Goal: Obtain resource: Download file/media

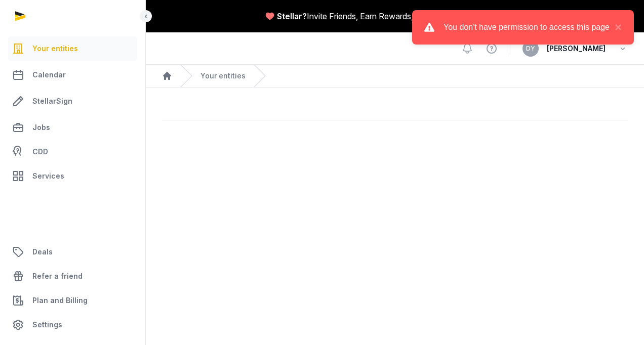
click at [60, 57] on link "Your entities" at bounding box center [72, 48] width 129 height 24
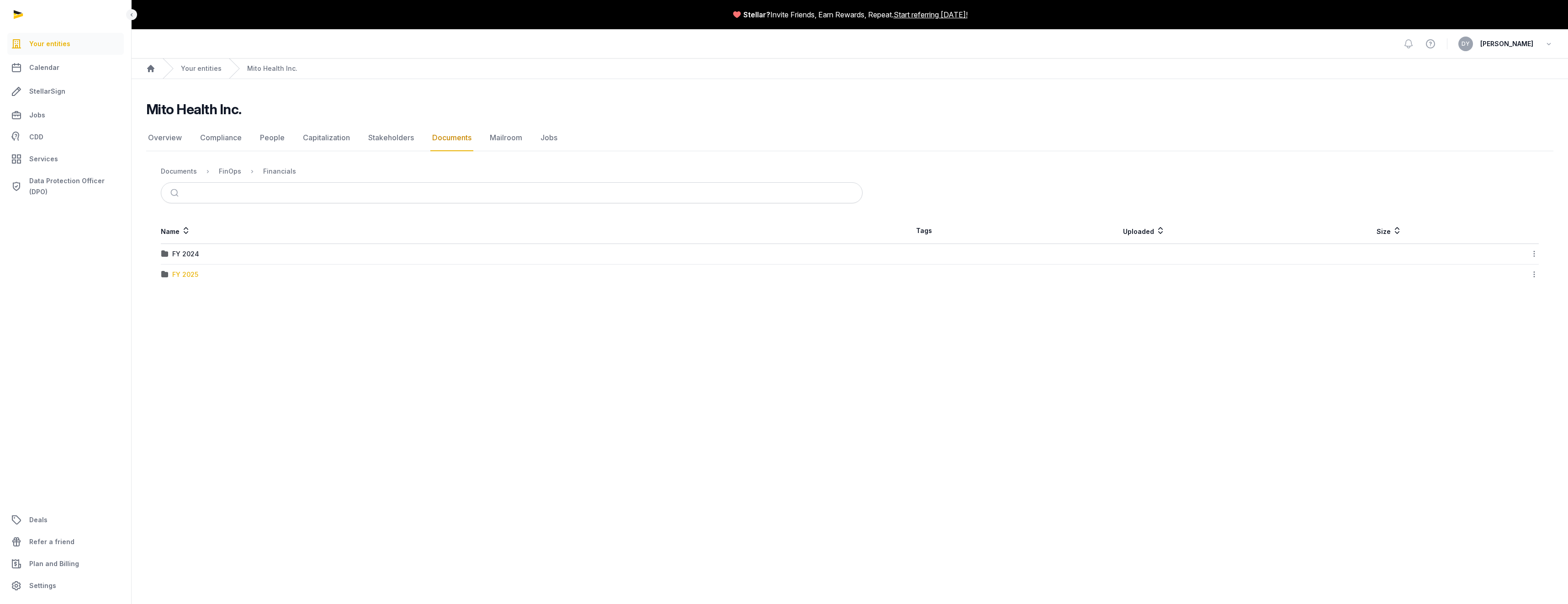
click at [190, 273] on div "FY 2025" at bounding box center [185, 274] width 26 height 9
click at [278, 174] on div "Financials" at bounding box center [279, 172] width 32 height 9
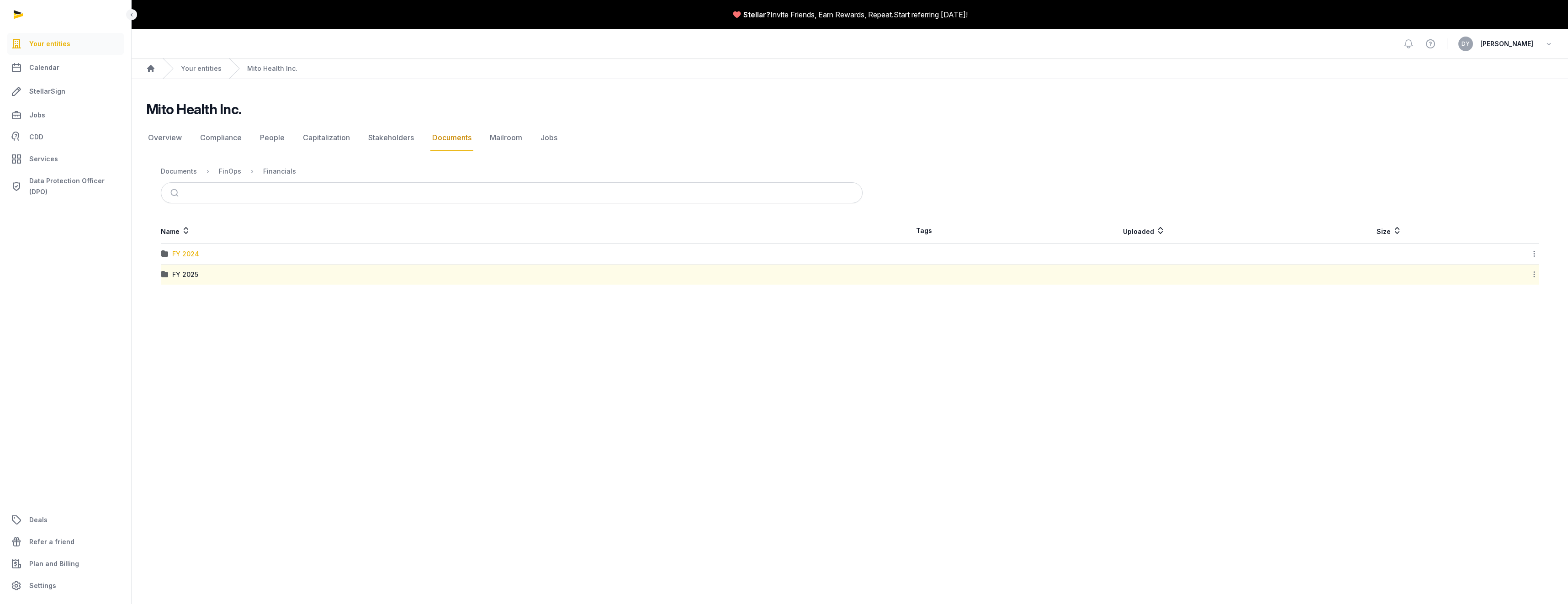
click at [198, 255] on div "FY 2024" at bounding box center [186, 254] width 27 height 9
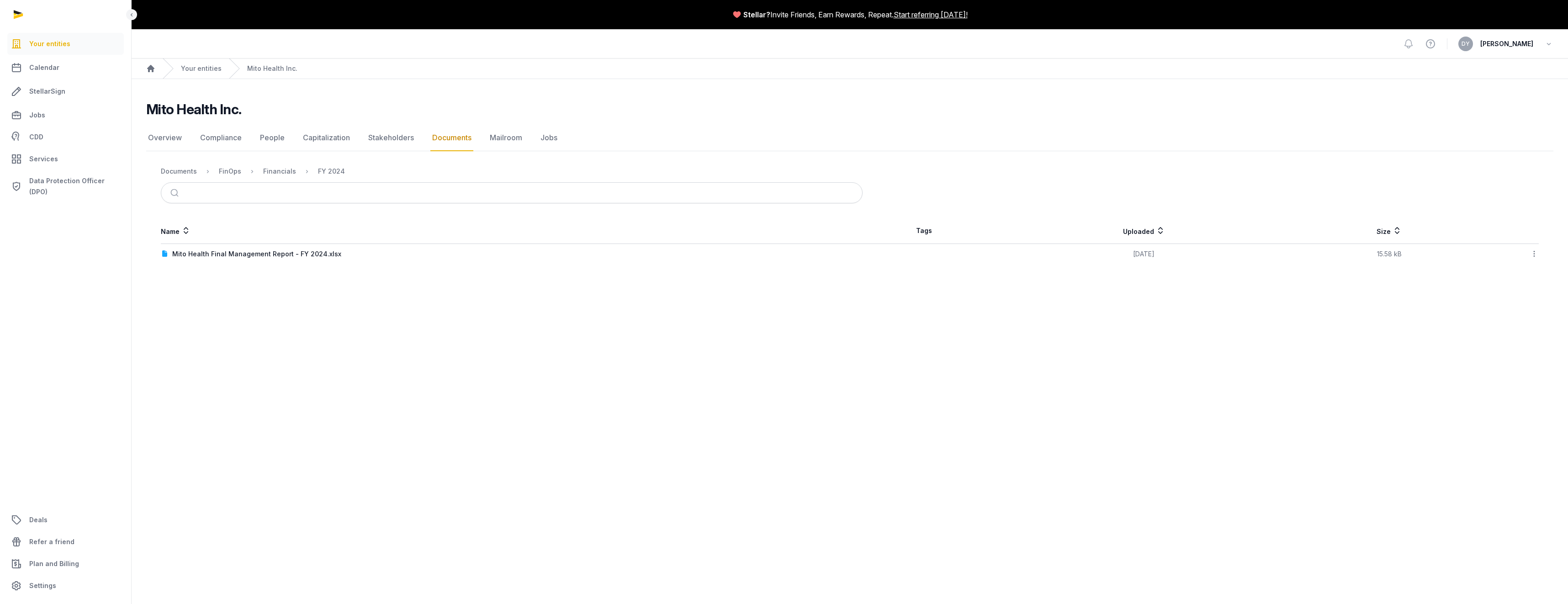
click at [445, 138] on link "Documents" at bounding box center [452, 137] width 43 height 26
click at [194, 298] on div "Shared Folder (upload your documents here)" at bounding box center [244, 360] width 144 height 9
click at [438, 143] on link "Documents" at bounding box center [452, 137] width 43 height 26
click at [181, 298] on div "FinOps" at bounding box center [183, 320] width 23 height 9
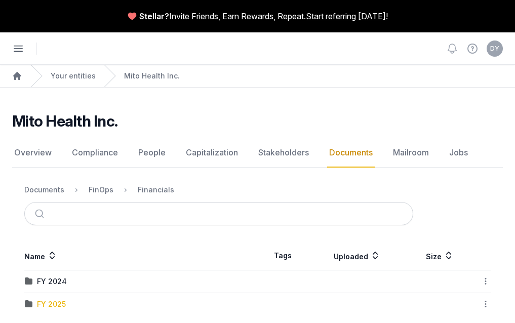
click at [66, 302] on div "FY 2025" at bounding box center [51, 304] width 29 height 10
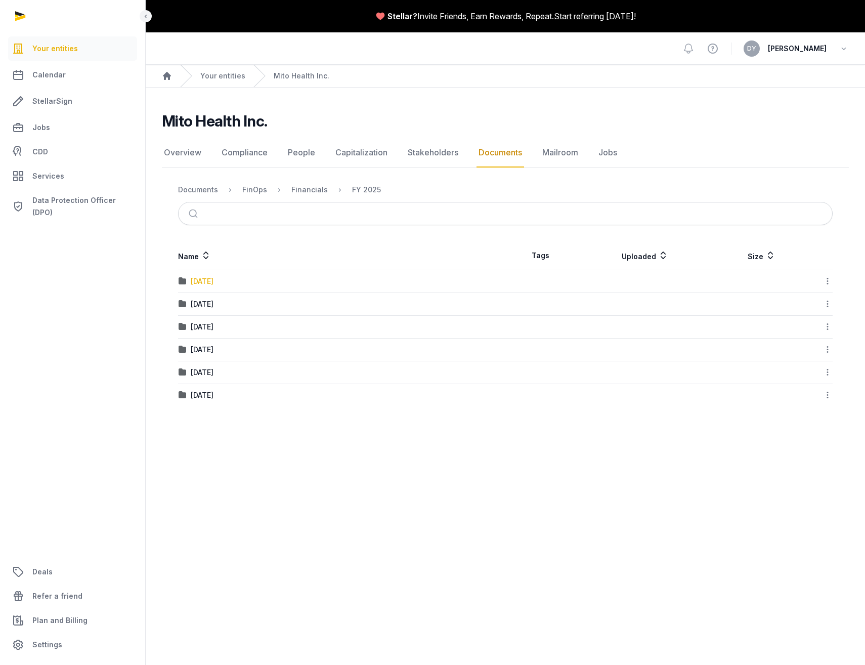
click at [214, 279] on div "01-January 2025" at bounding box center [202, 281] width 23 height 10
click at [829, 280] on icon at bounding box center [827, 281] width 9 height 11
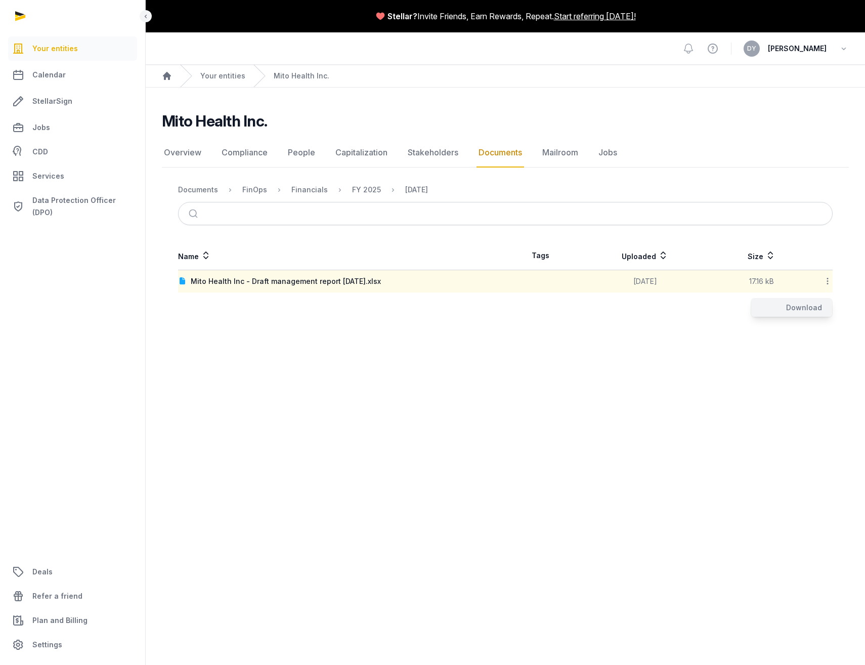
click at [817, 305] on div "Download" at bounding box center [791, 308] width 81 height 18
drag, startPoint x: 474, startPoint y: 371, endPoint x: 434, endPoint y: 292, distance: 88.9
click at [474, 371] on main "Stellar? Invite Friends, Earn Rewards, Repeat. Start referring today! Open side…" at bounding box center [432, 332] width 865 height 665
click at [314, 189] on div "Financials" at bounding box center [309, 190] width 36 height 10
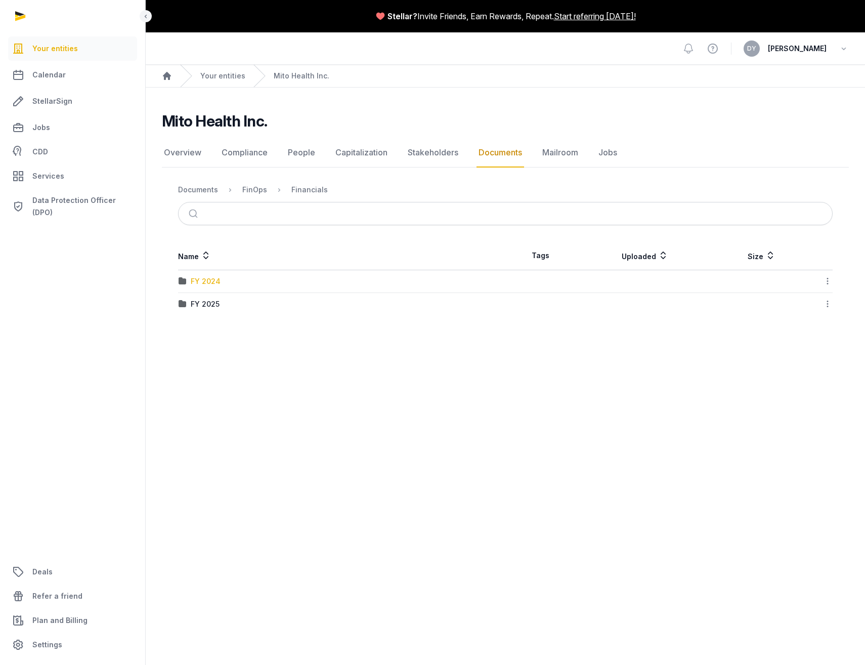
click at [210, 279] on div "FY 2024" at bounding box center [206, 281] width 30 height 10
click at [331, 283] on div "Mito Health Final Management Report - FY 2024.xlsx" at bounding box center [284, 281] width 187 height 10
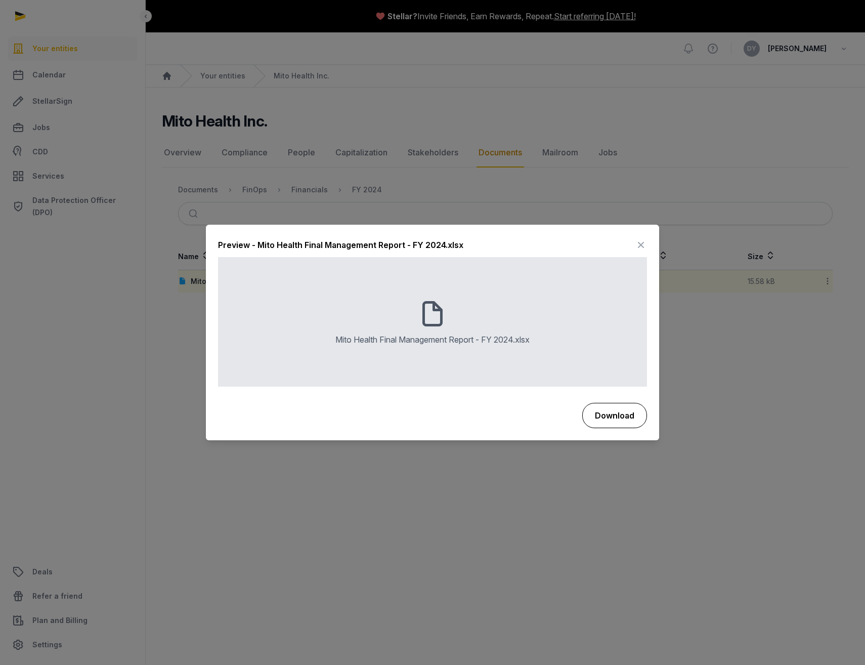
click at [616, 417] on button "Download" at bounding box center [614, 415] width 65 height 25
click at [638, 248] on icon at bounding box center [641, 245] width 12 height 16
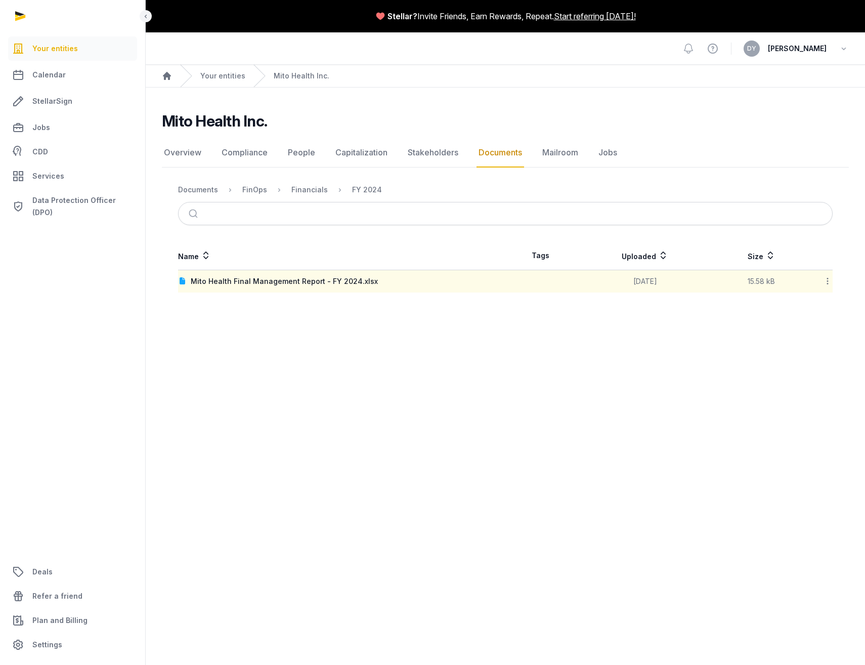
click at [508, 153] on link "Documents" at bounding box center [501, 152] width 48 height 29
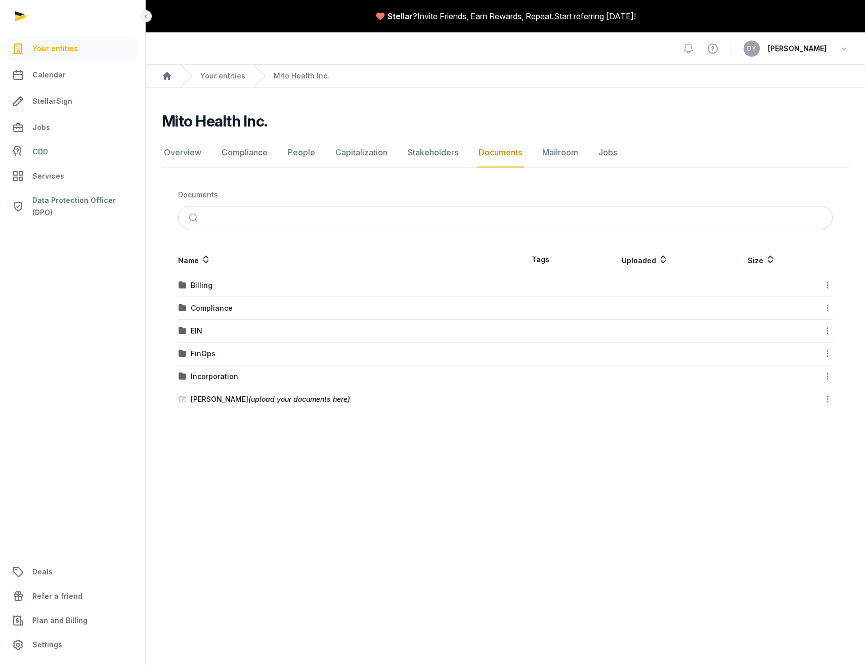
click at [75, 51] on span "Your entities" at bounding box center [55, 49] width 46 height 12
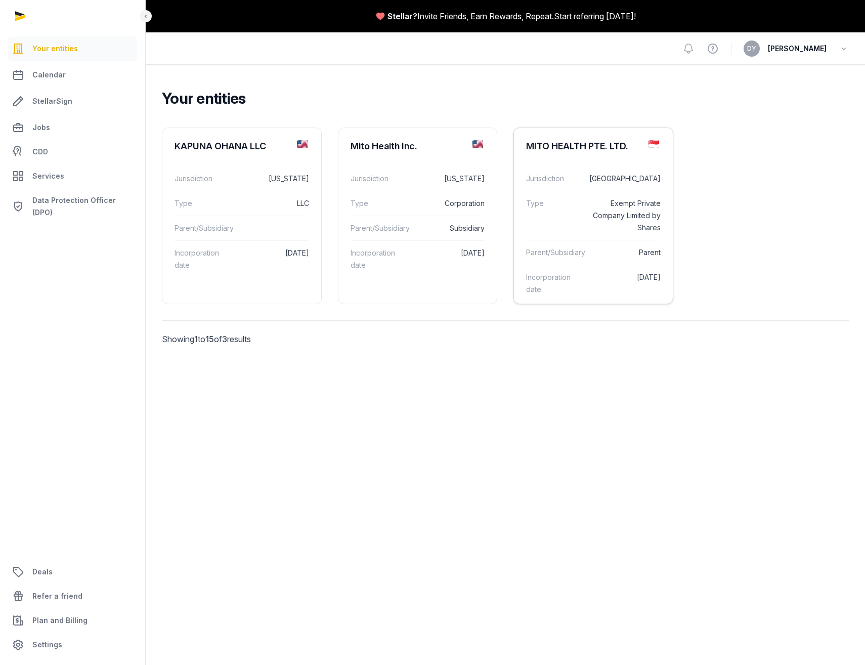
click at [602, 148] on div "MITO HEALTH PTE. LTD." at bounding box center [577, 146] width 102 height 12
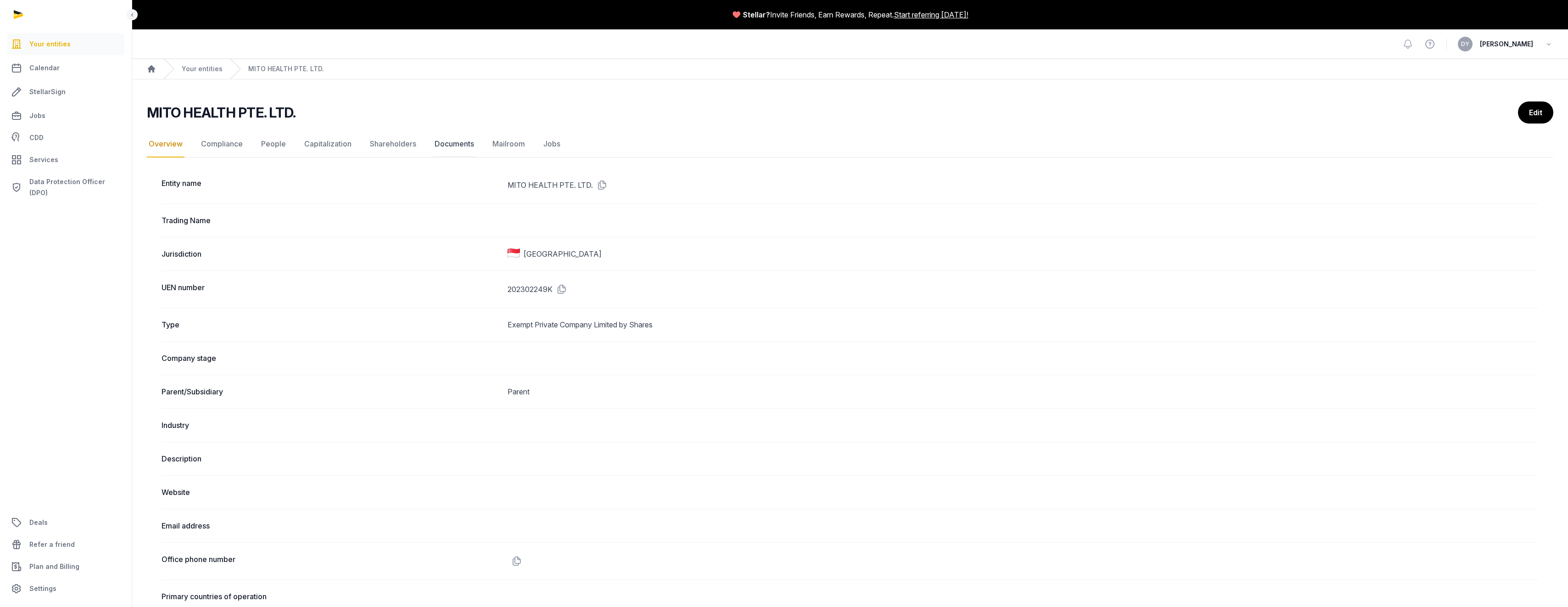
click at [466, 143] on link "Documents" at bounding box center [454, 143] width 44 height 26
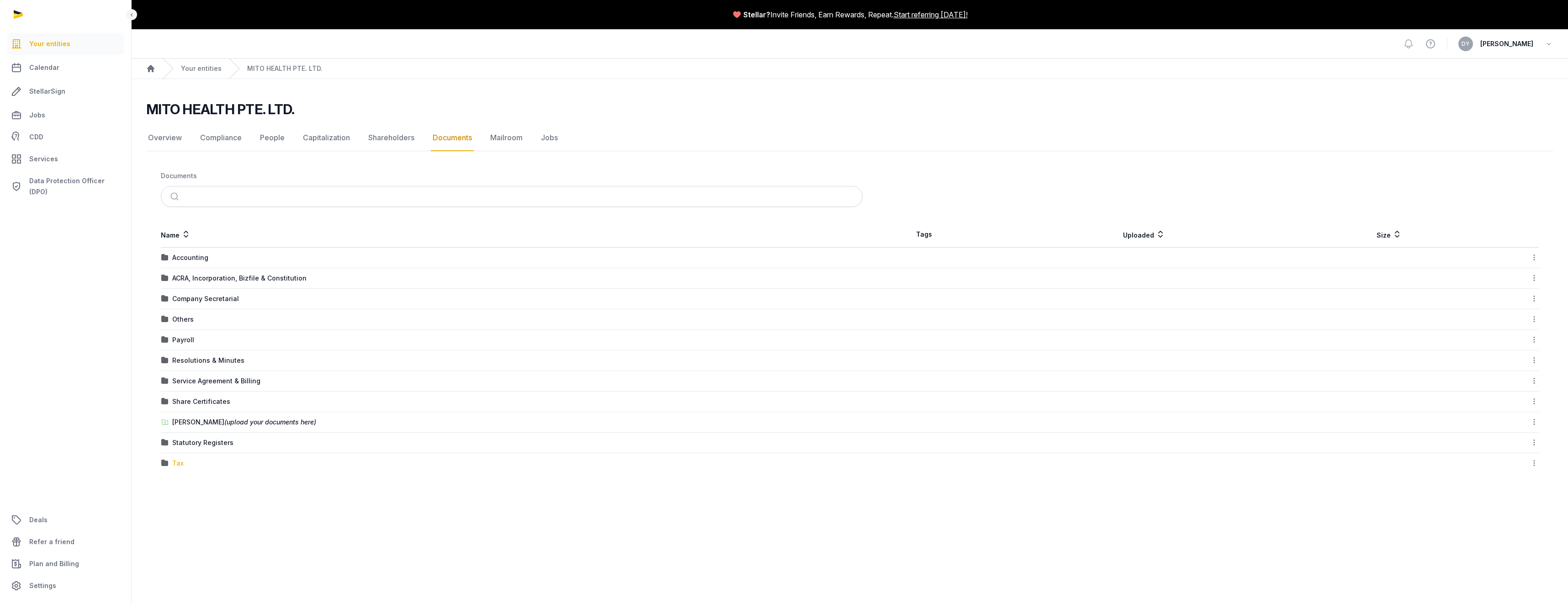
click at [175, 461] on div "Tax" at bounding box center [178, 463] width 12 height 9
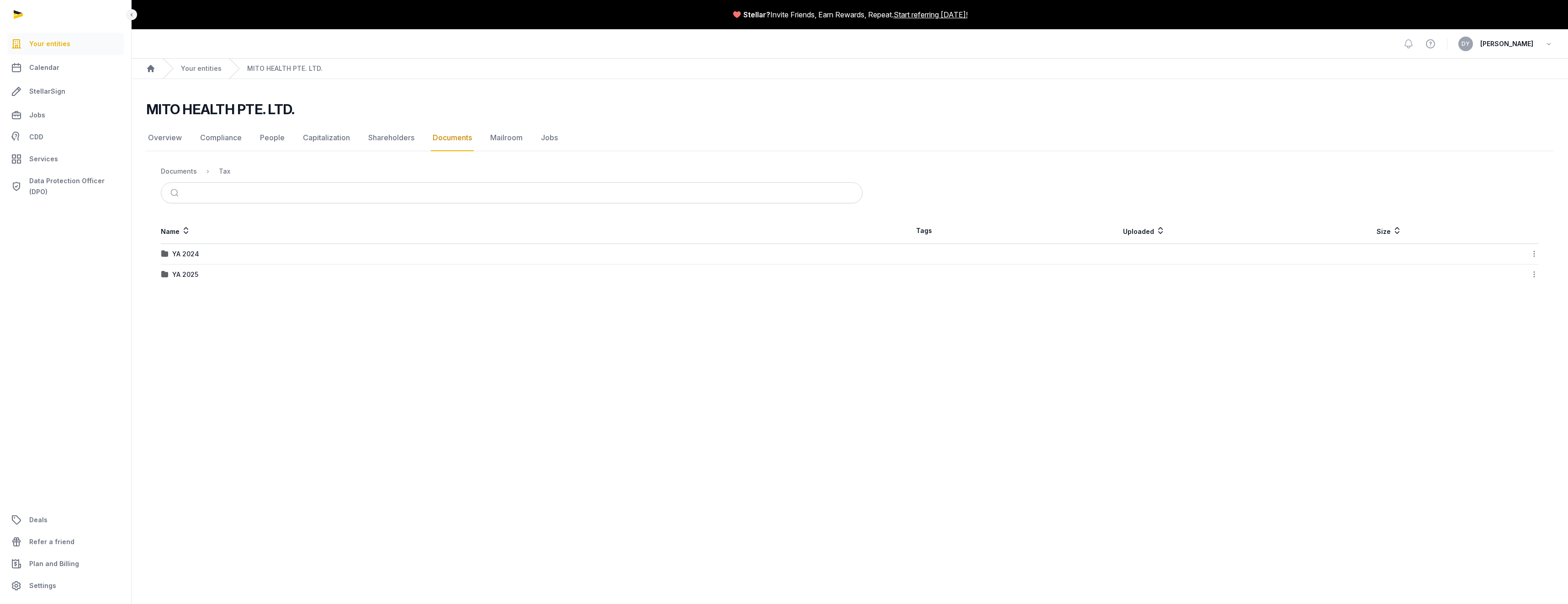
click at [196, 281] on td "YA 2025" at bounding box center [505, 274] width 689 height 21
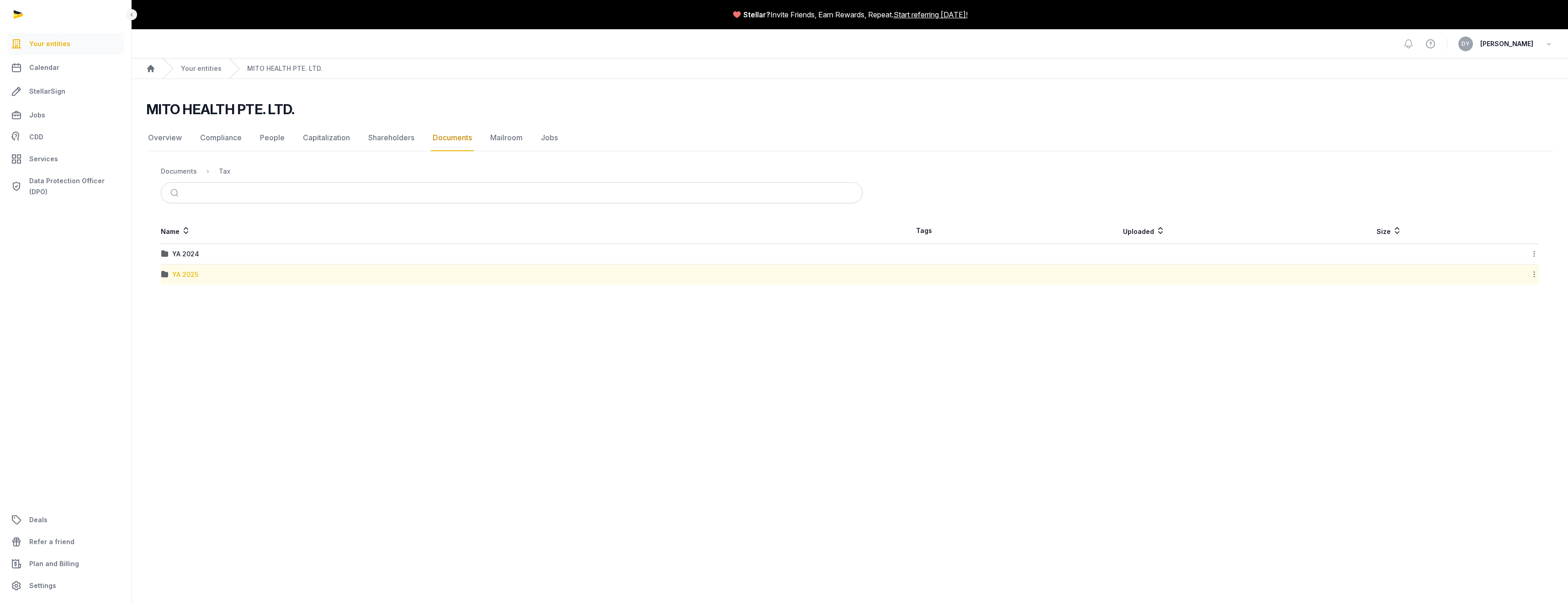
click at [194, 274] on div "YA 2025" at bounding box center [185, 274] width 26 height 9
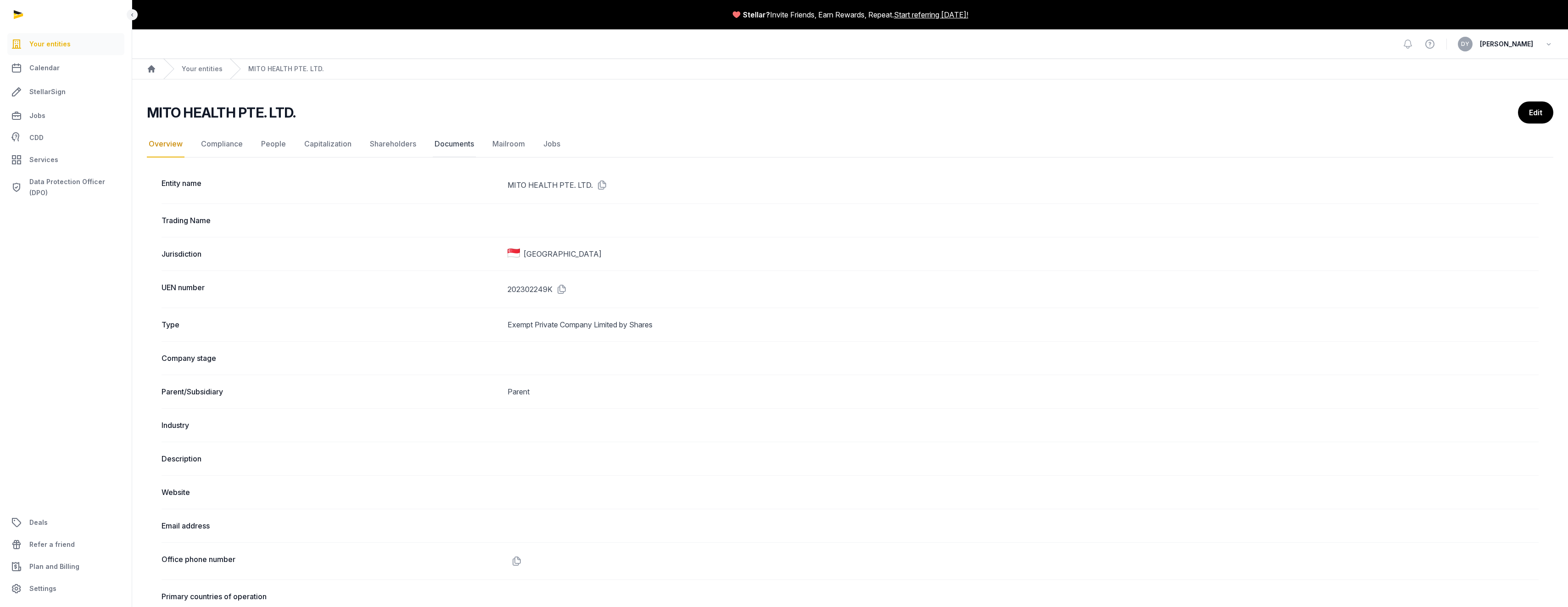
click at [445, 142] on link "Documents" at bounding box center [454, 143] width 44 height 26
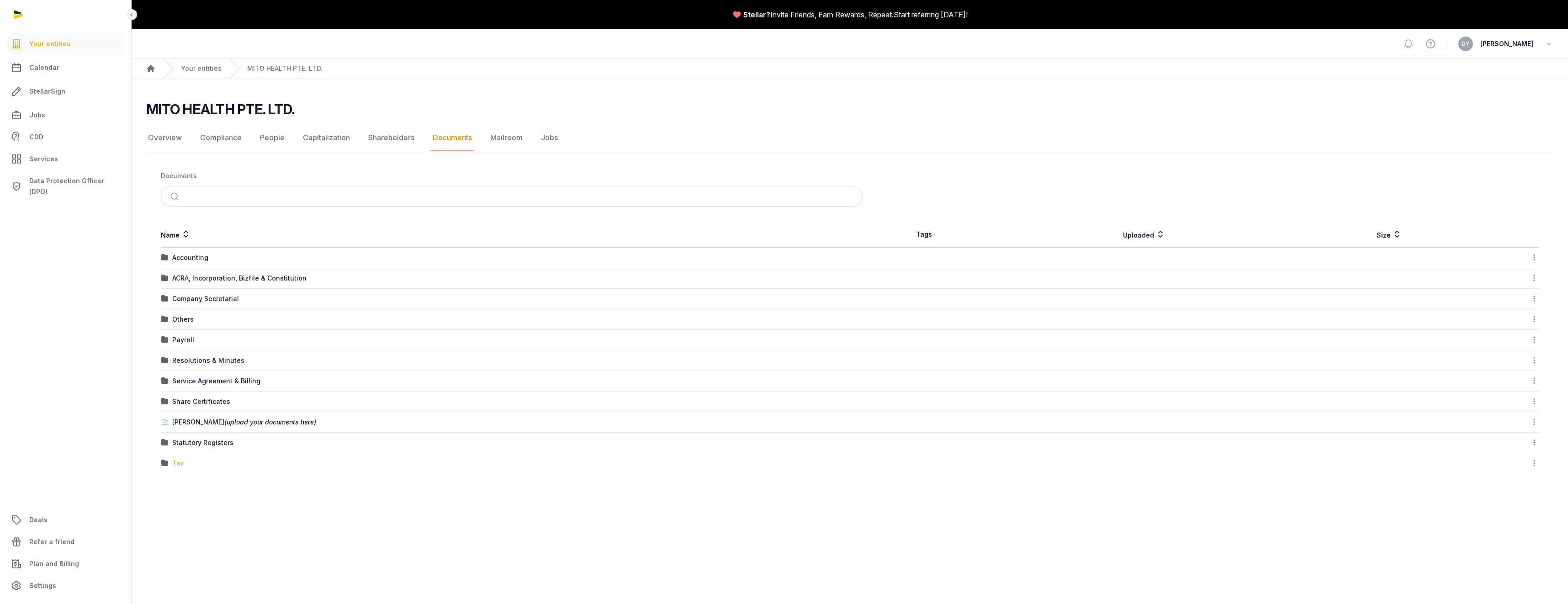
click at [178, 462] on div "Tax" at bounding box center [178, 463] width 12 height 9
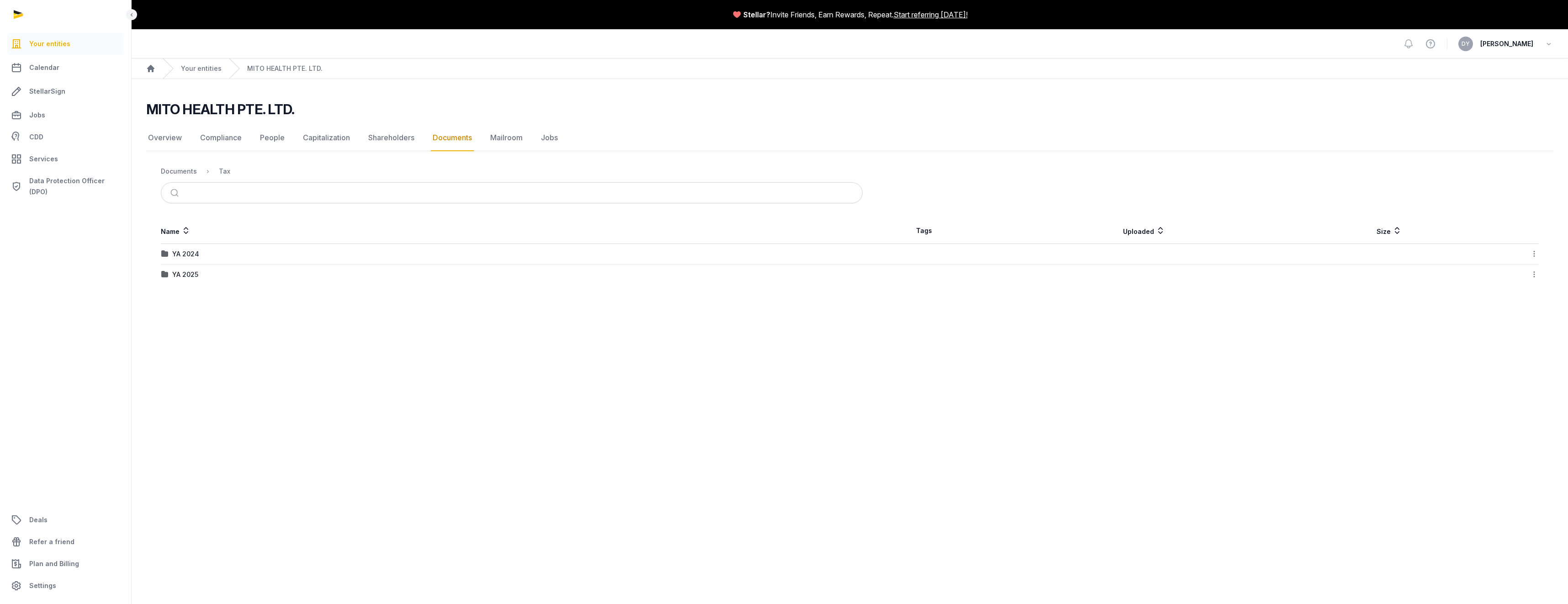
click at [186, 248] on td "YA 2024" at bounding box center [505, 254] width 689 height 21
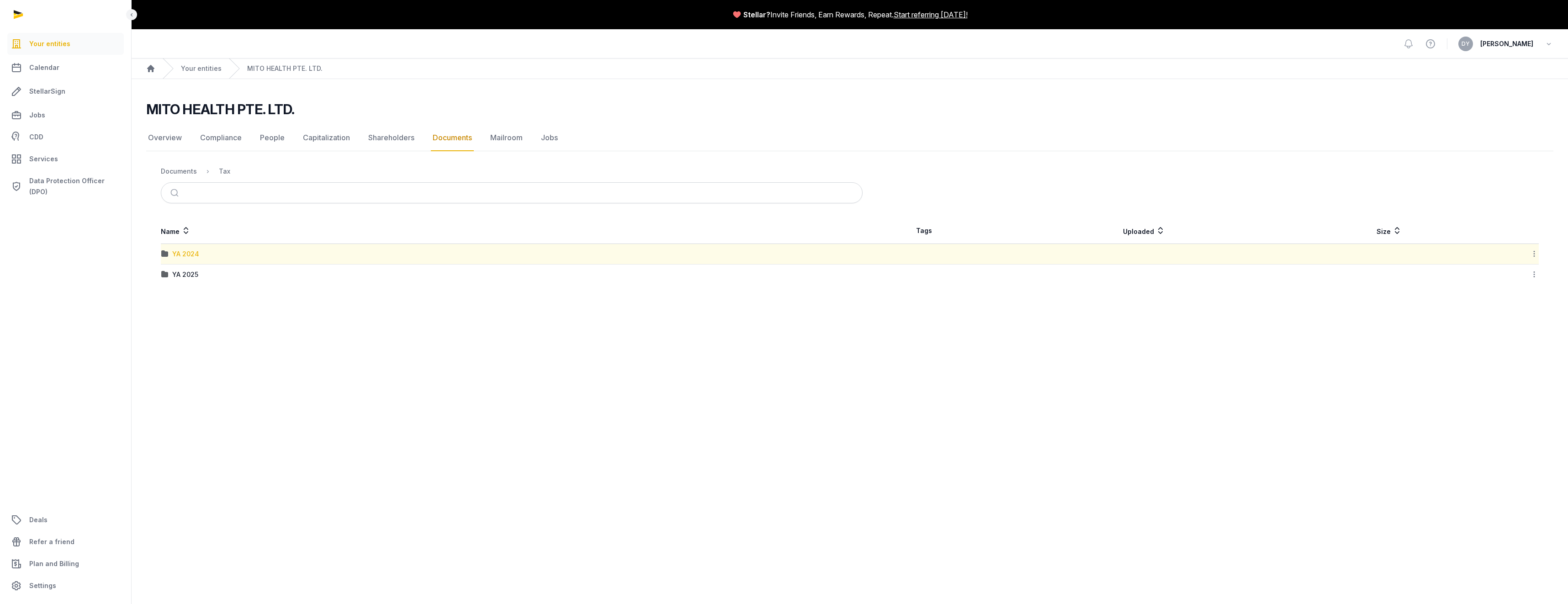
click at [186, 252] on div "YA 2024" at bounding box center [186, 254] width 27 height 9
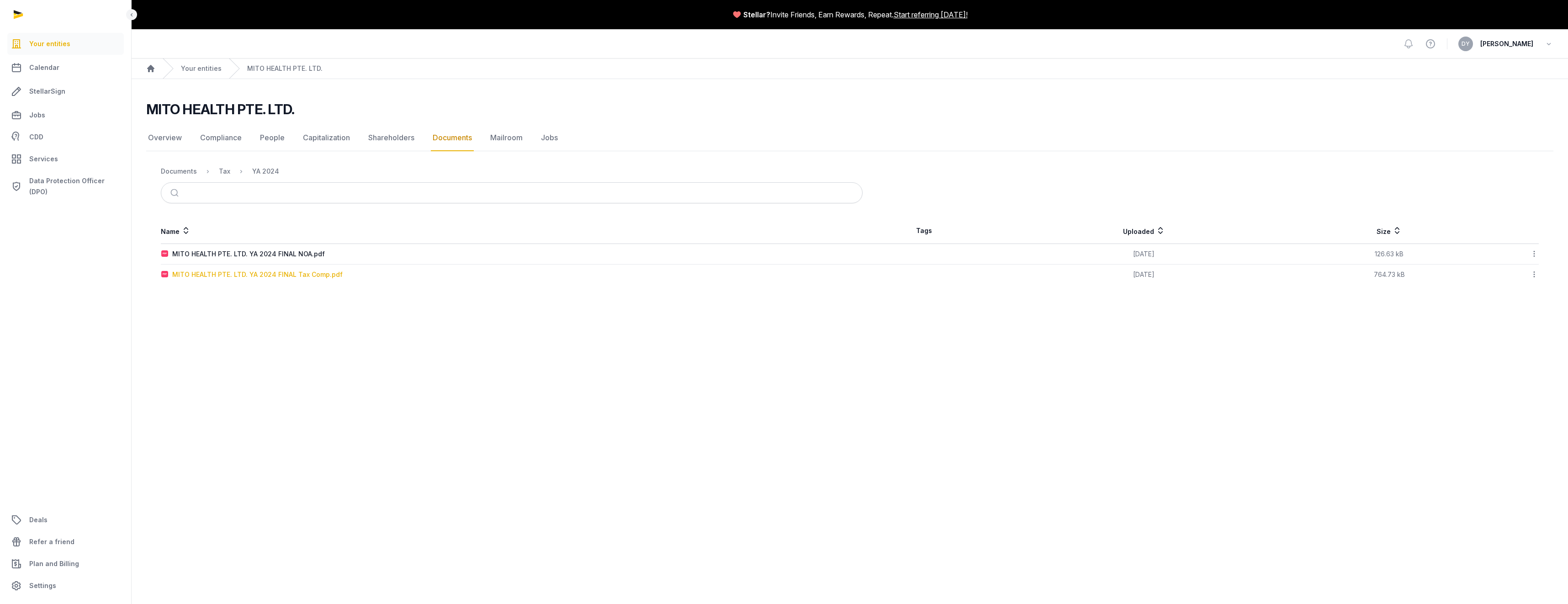
click at [254, 277] on div "MITO HEALTH PTE. LTD. YA 2024 FINAL Tax Comp.pdf" at bounding box center [257, 274] width 171 height 9
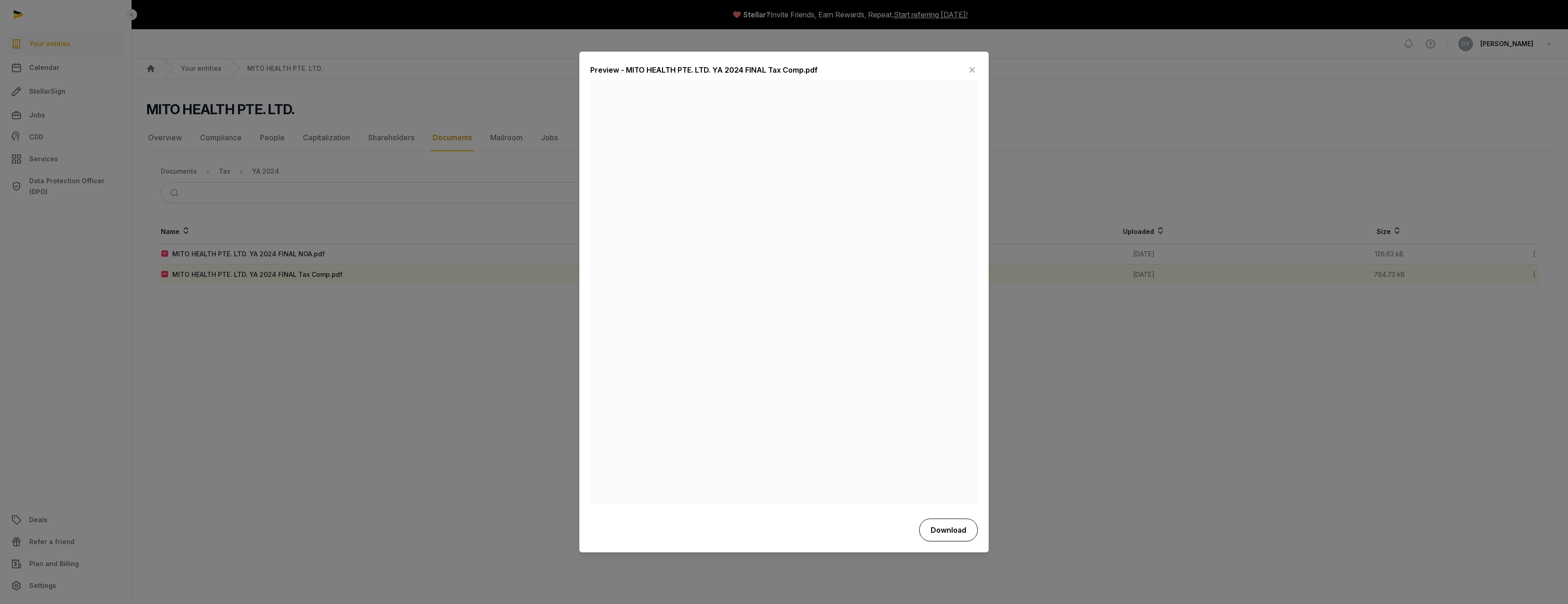
click at [958, 531] on button "Download" at bounding box center [948, 529] width 59 height 23
click at [976, 70] on icon at bounding box center [972, 70] width 11 height 14
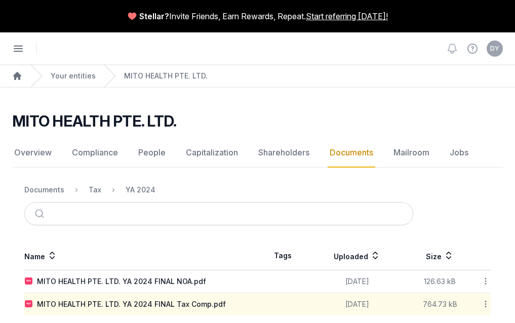
click at [0, 0] on span "Your entities" at bounding box center [0, 0] width 0 height 0
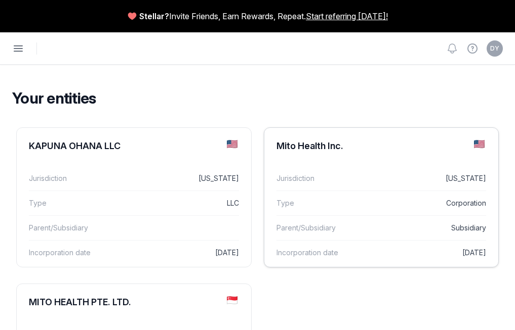
click at [343, 146] on div "Mito Health Inc." at bounding box center [309, 146] width 67 height 12
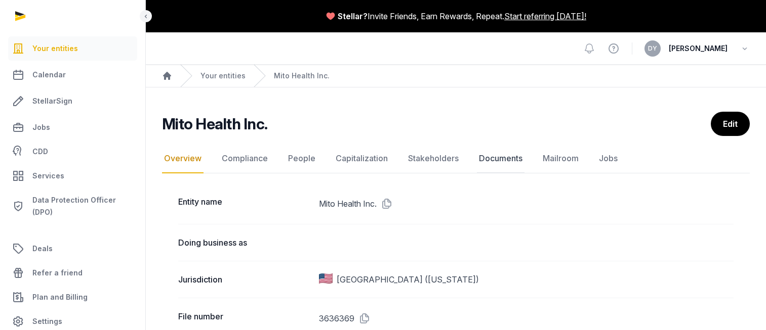
click at [501, 155] on link "Documents" at bounding box center [501, 158] width 48 height 29
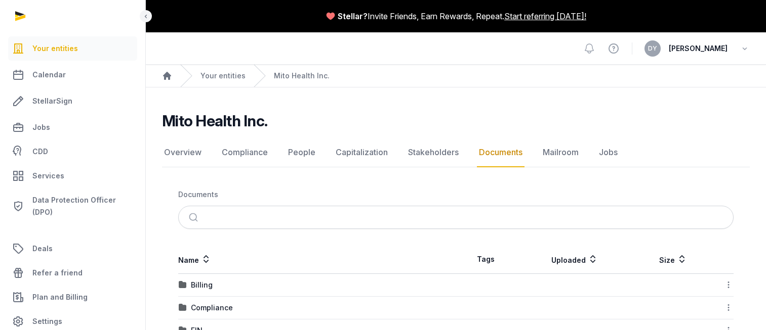
scroll to position [100, 0]
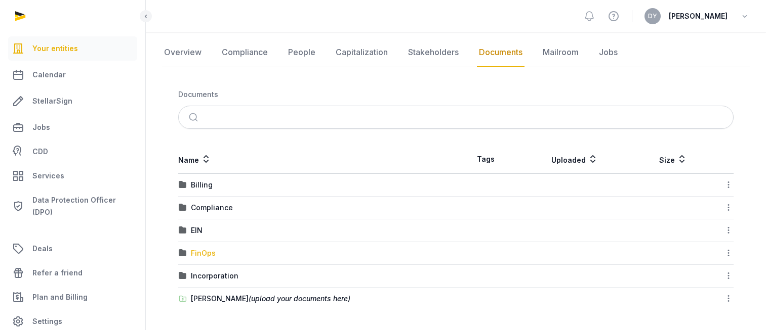
click at [203, 252] on div "FinOps" at bounding box center [203, 253] width 25 height 10
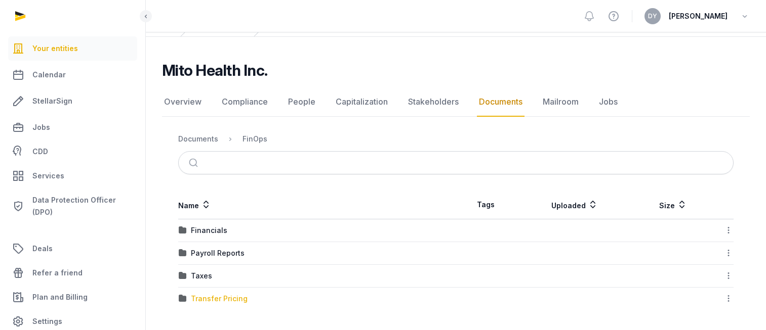
scroll to position [51, 0]
drag, startPoint x: 555, startPoint y: 78, endPoint x: 516, endPoint y: 74, distance: 38.6
click at [555, 78] on div "Mito Health Inc." at bounding box center [451, 70] width 579 height 18
click at [77, 44] on link "Your entities" at bounding box center [72, 48] width 129 height 24
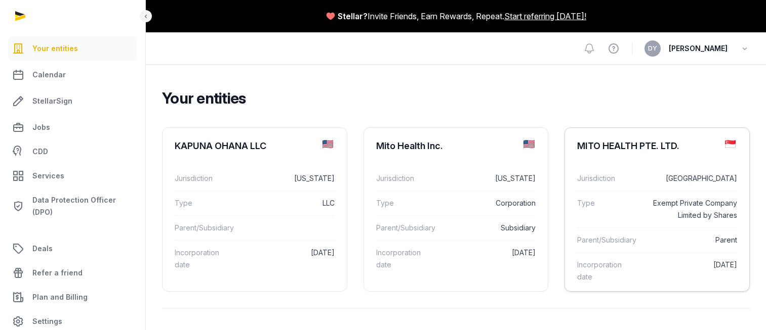
click at [621, 151] on div "MITO HEALTH PTE. LTD." at bounding box center [628, 146] width 102 height 12
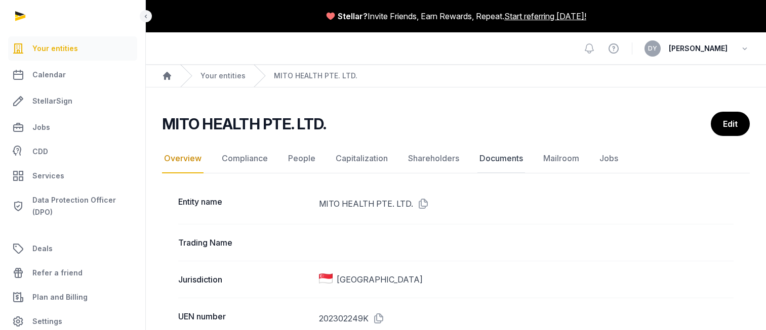
click at [480, 160] on link "Documents" at bounding box center [501, 158] width 48 height 29
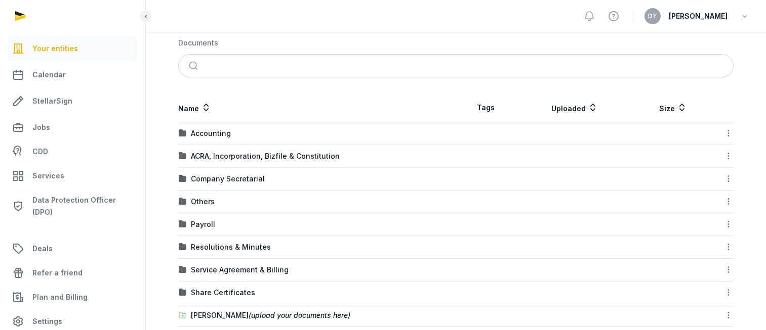
scroll to position [214, 0]
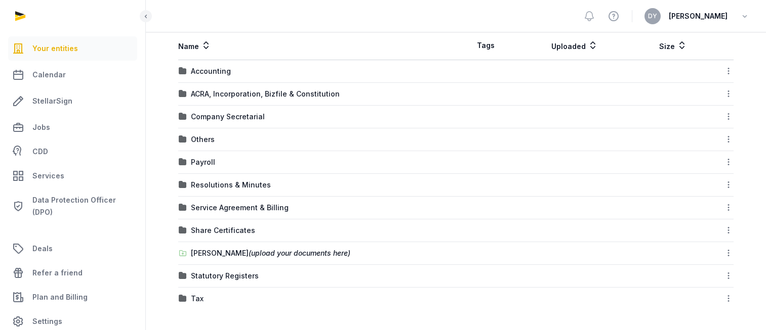
click at [69, 51] on span "Your entities" at bounding box center [55, 49] width 46 height 12
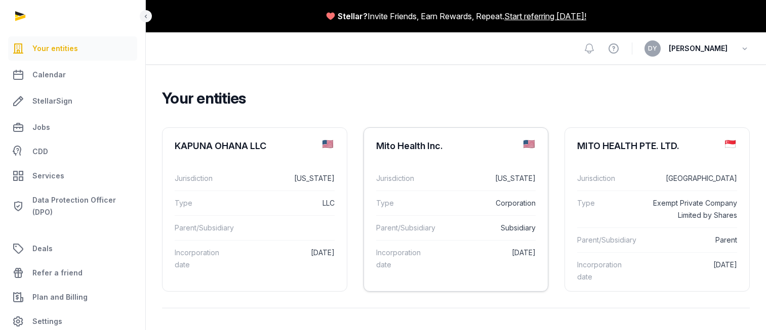
click at [411, 147] on div "Mito Health Inc." at bounding box center [409, 146] width 67 height 12
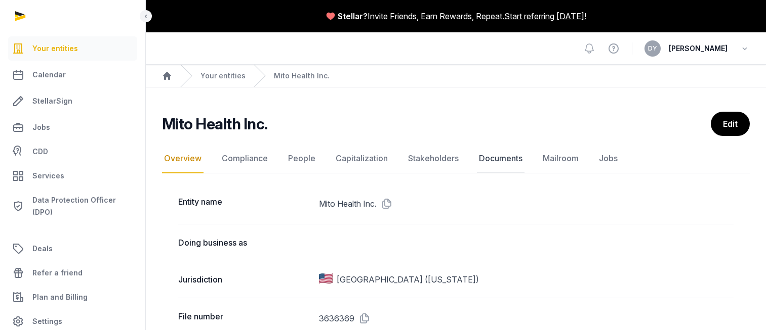
click at [518, 158] on link "Documents" at bounding box center [501, 158] width 48 height 29
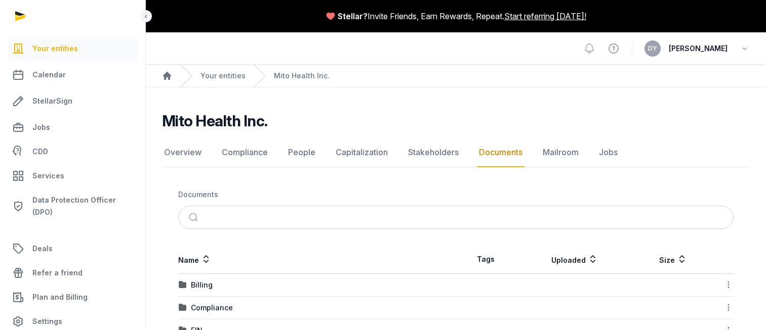
click at [68, 50] on span "Your entities" at bounding box center [55, 49] width 46 height 12
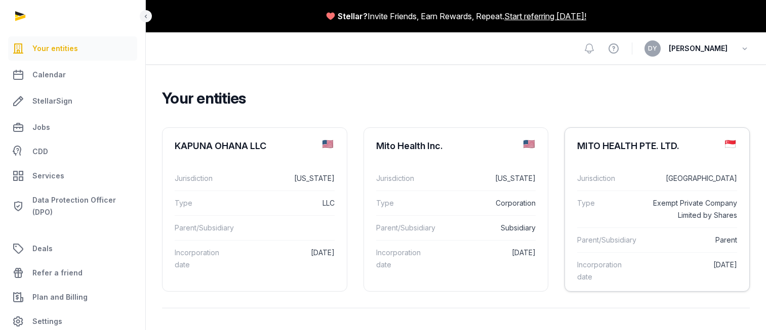
click at [622, 144] on div "MITO HEALTH PTE. LTD." at bounding box center [628, 146] width 102 height 12
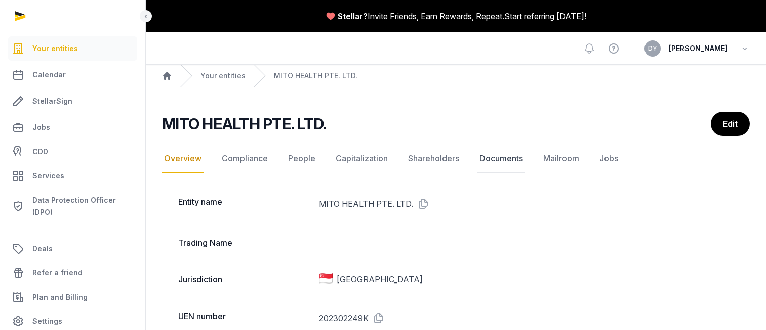
click at [489, 158] on link "Documents" at bounding box center [501, 158] width 48 height 29
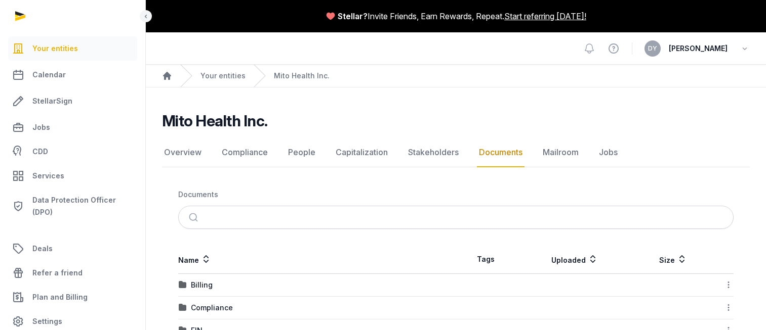
scroll to position [100, 0]
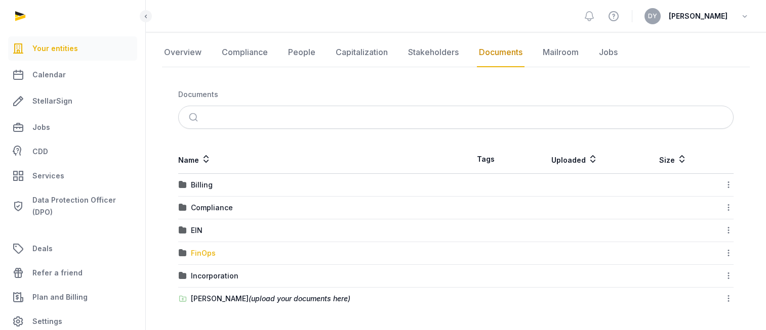
click at [206, 252] on div "FinOps" at bounding box center [203, 253] width 25 height 10
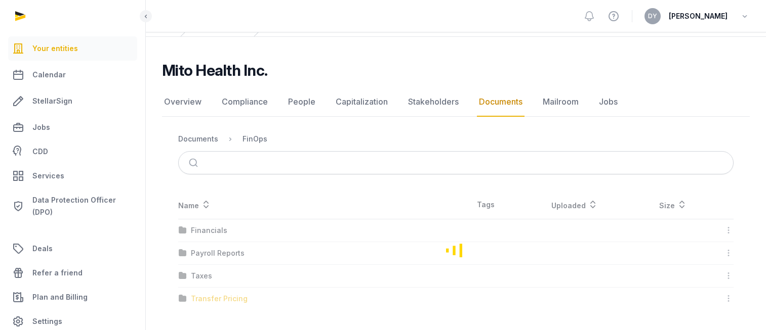
scroll to position [51, 0]
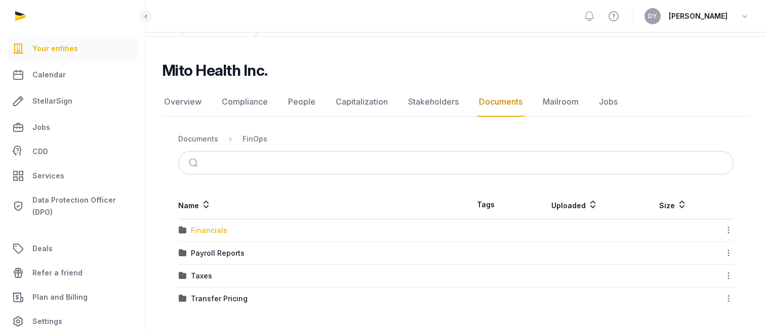
click at [207, 228] on div "Financials" at bounding box center [209, 231] width 36 height 10
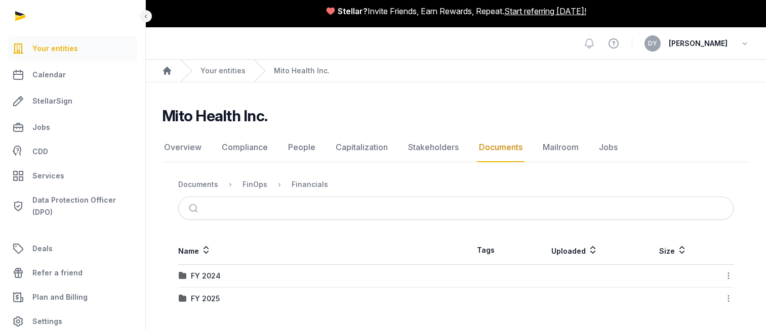
scroll to position [5, 0]
click at [211, 296] on div "FY 2025" at bounding box center [205, 299] width 29 height 10
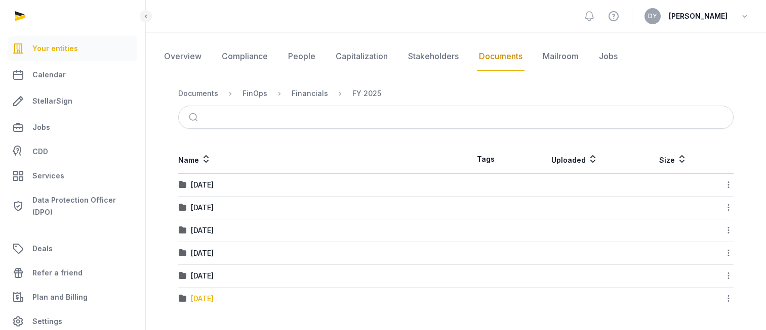
click at [214, 299] on div "[DATE]" at bounding box center [202, 299] width 23 height 10
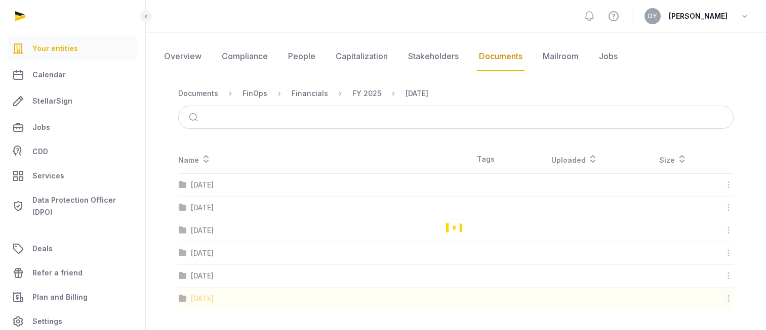
scroll to position [52, 0]
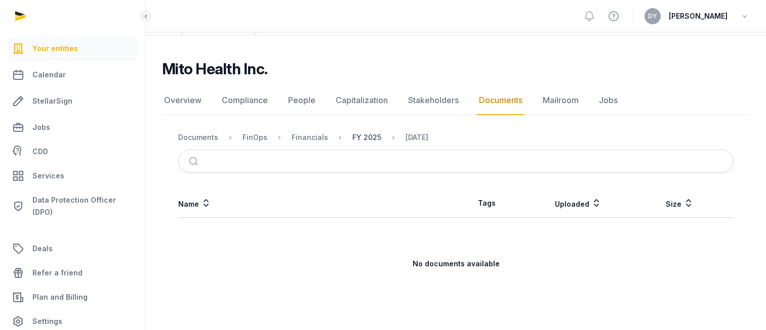
click at [371, 137] on div "FY 2025" at bounding box center [366, 138] width 29 height 10
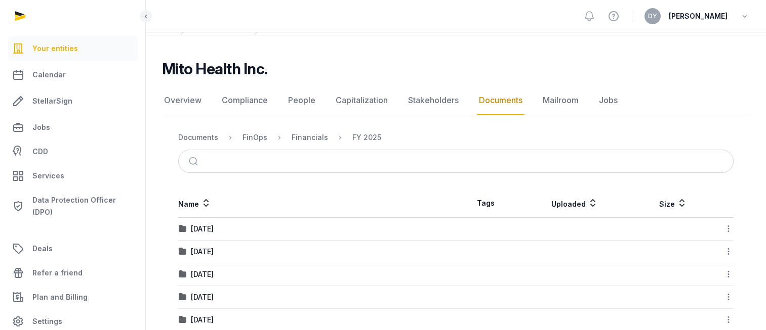
scroll to position [96, 0]
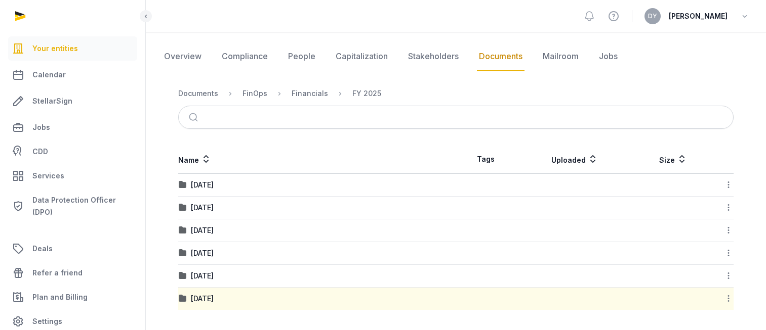
click at [220, 271] on td "[DATE]" at bounding box center [317, 276] width 278 height 23
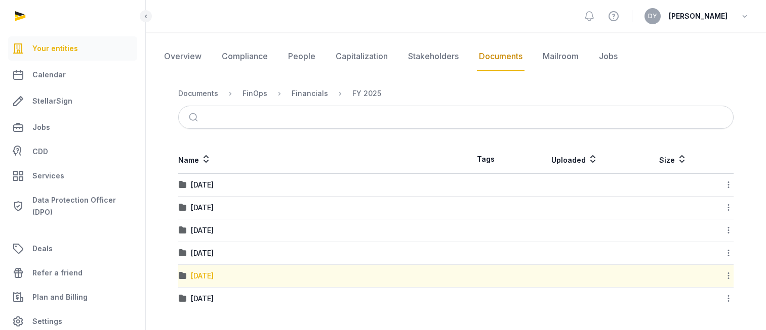
click at [214, 272] on div "[DATE]" at bounding box center [202, 276] width 23 height 10
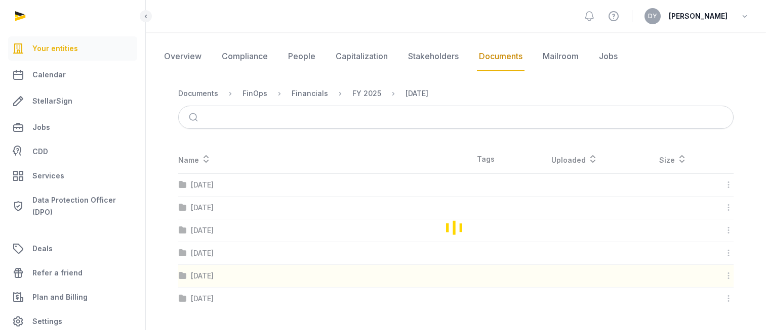
scroll to position [52, 0]
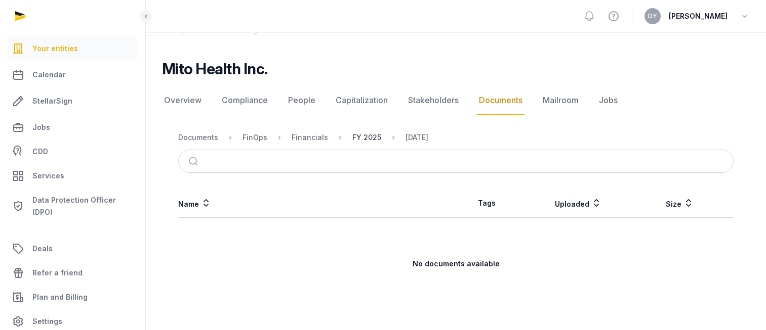
click at [363, 139] on div "FY 2025" at bounding box center [366, 138] width 29 height 10
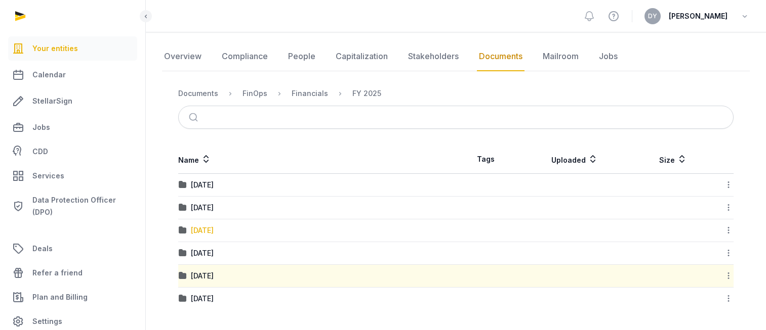
click at [214, 232] on div "[DATE]" at bounding box center [202, 231] width 23 height 10
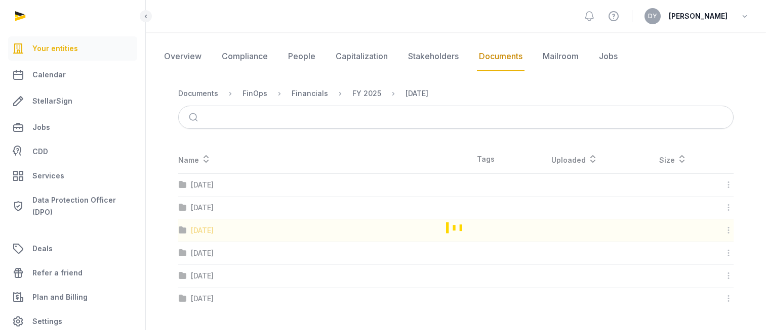
scroll to position [0, 0]
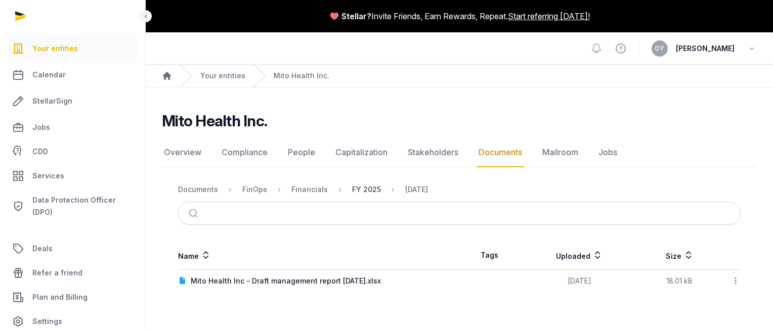
click at [370, 192] on div "FY 2025" at bounding box center [366, 190] width 29 height 10
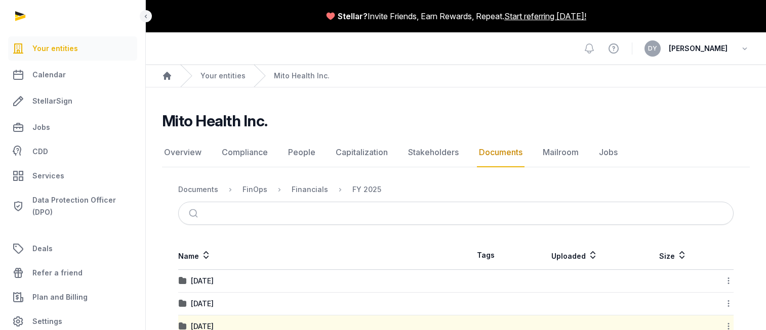
scroll to position [51, 0]
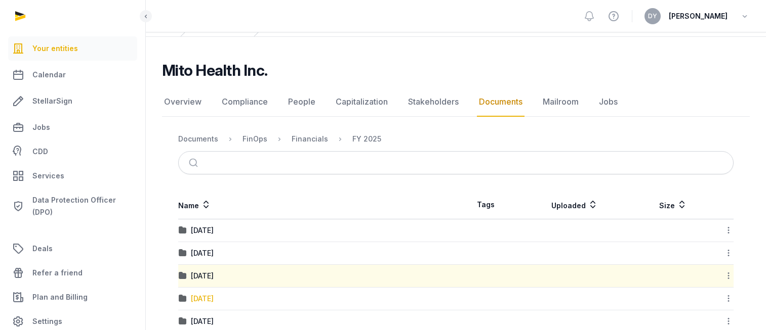
click at [214, 300] on div "[DATE]" at bounding box center [202, 299] width 23 height 10
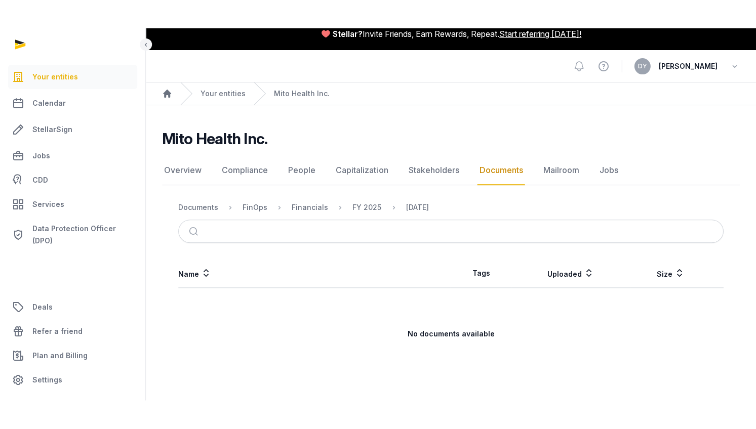
scroll to position [0, 0]
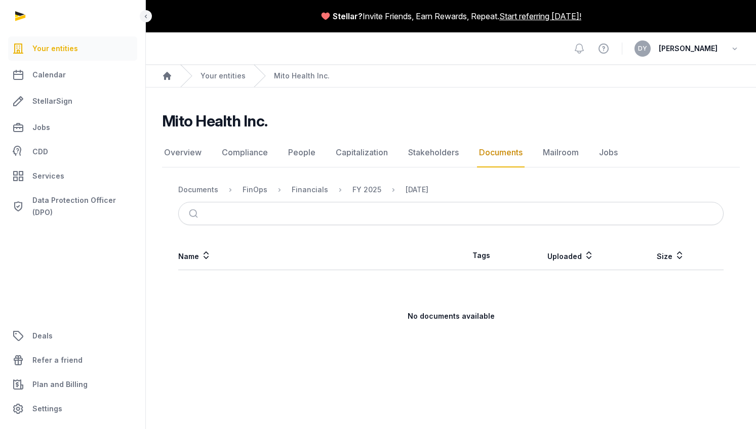
click at [366, 79] on ol "Home Your entities Mito Health Inc." at bounding box center [451, 76] width 610 height 22
